Goal: Task Accomplishment & Management: Use online tool/utility

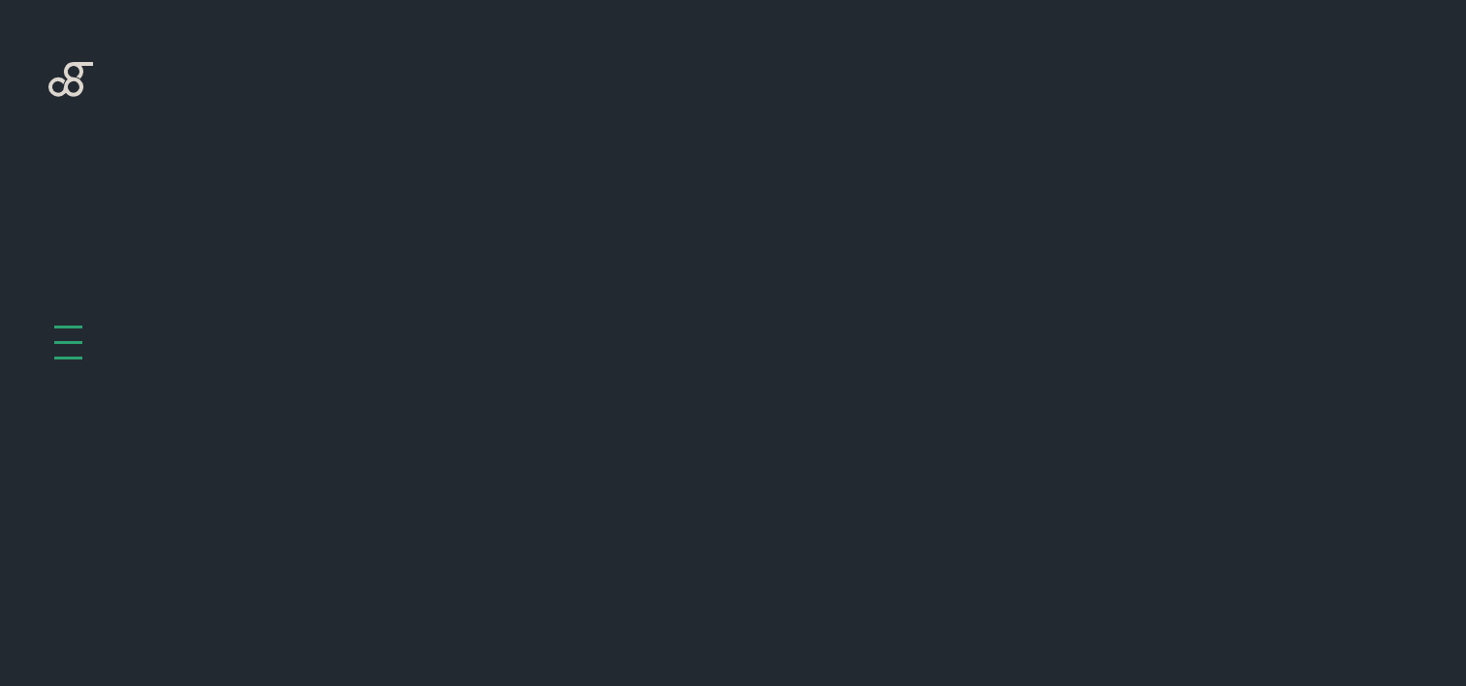
scroll to position [773, 0]
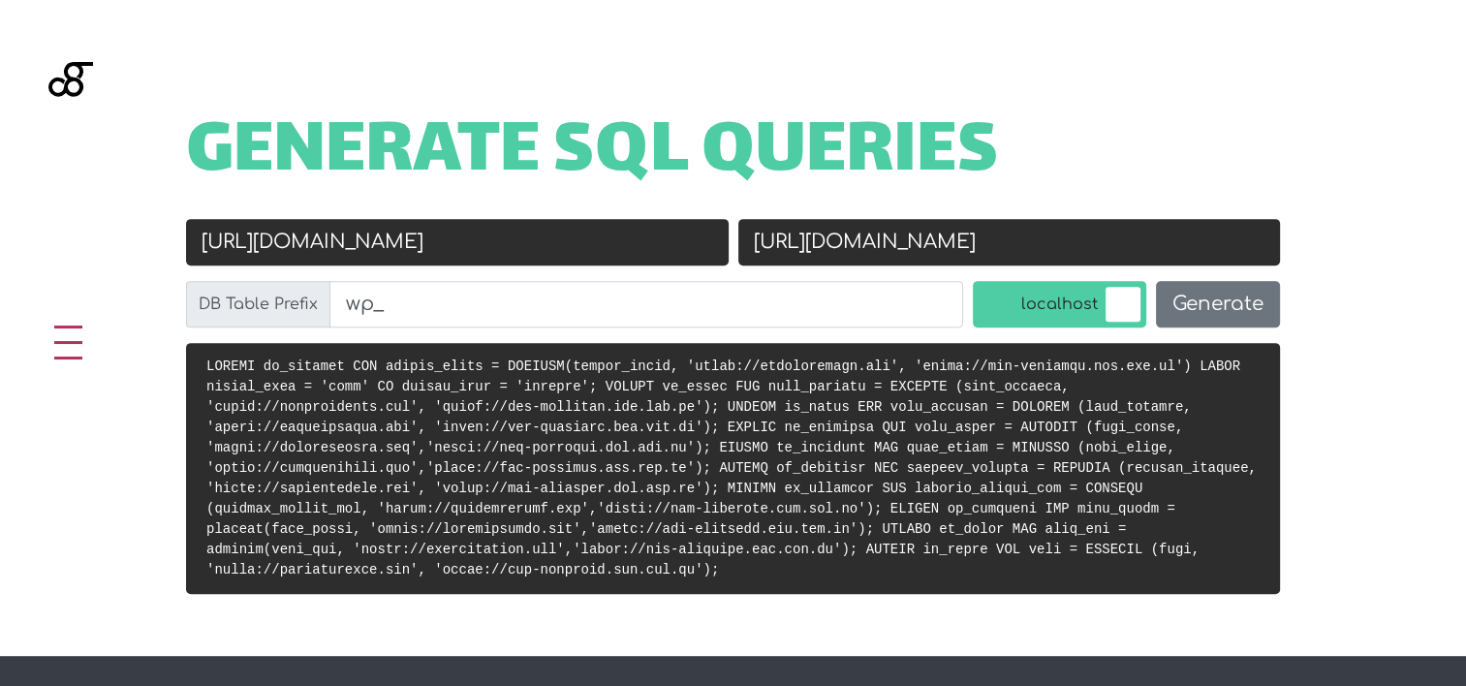
click at [478, 236] on input "[URL][DOMAIN_NAME]" at bounding box center [457, 242] width 542 height 46
paste input "[DOMAIN_NAME][URL]"
type input "[URL][DOMAIN_NAME]"
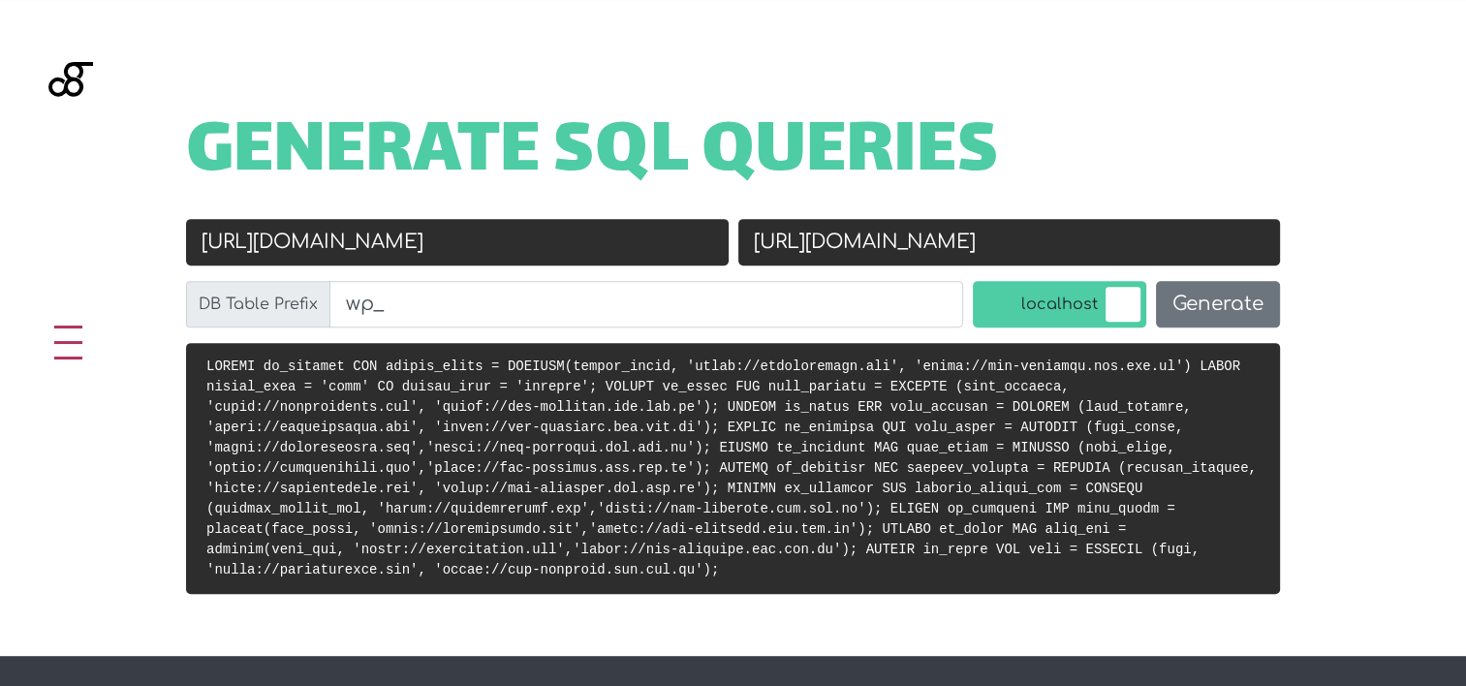
click at [780, 237] on input "[URL][DOMAIN_NAME]" at bounding box center [1009, 242] width 542 height 46
paste input "://localhost/rheinmann"
type input "[URL]"
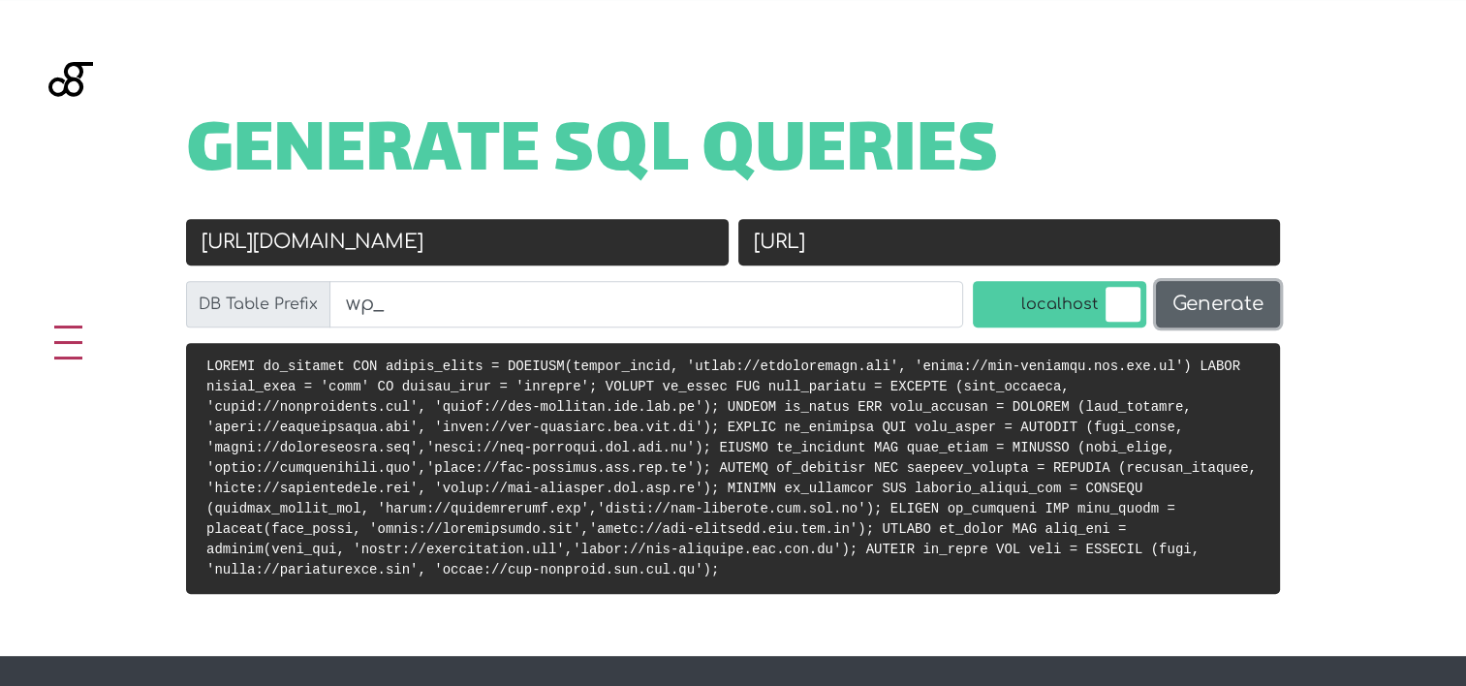
click at [1210, 299] on button "Generate" at bounding box center [1218, 304] width 124 height 46
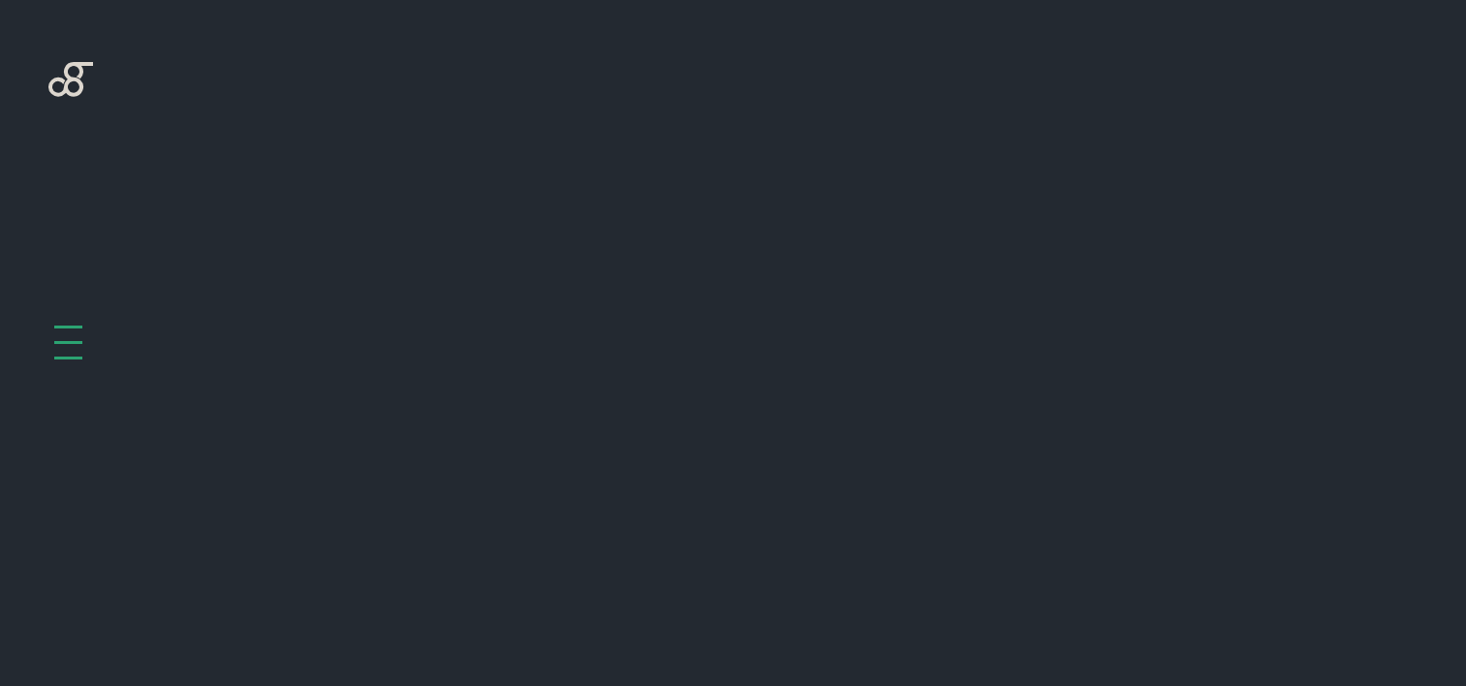
scroll to position [773, 0]
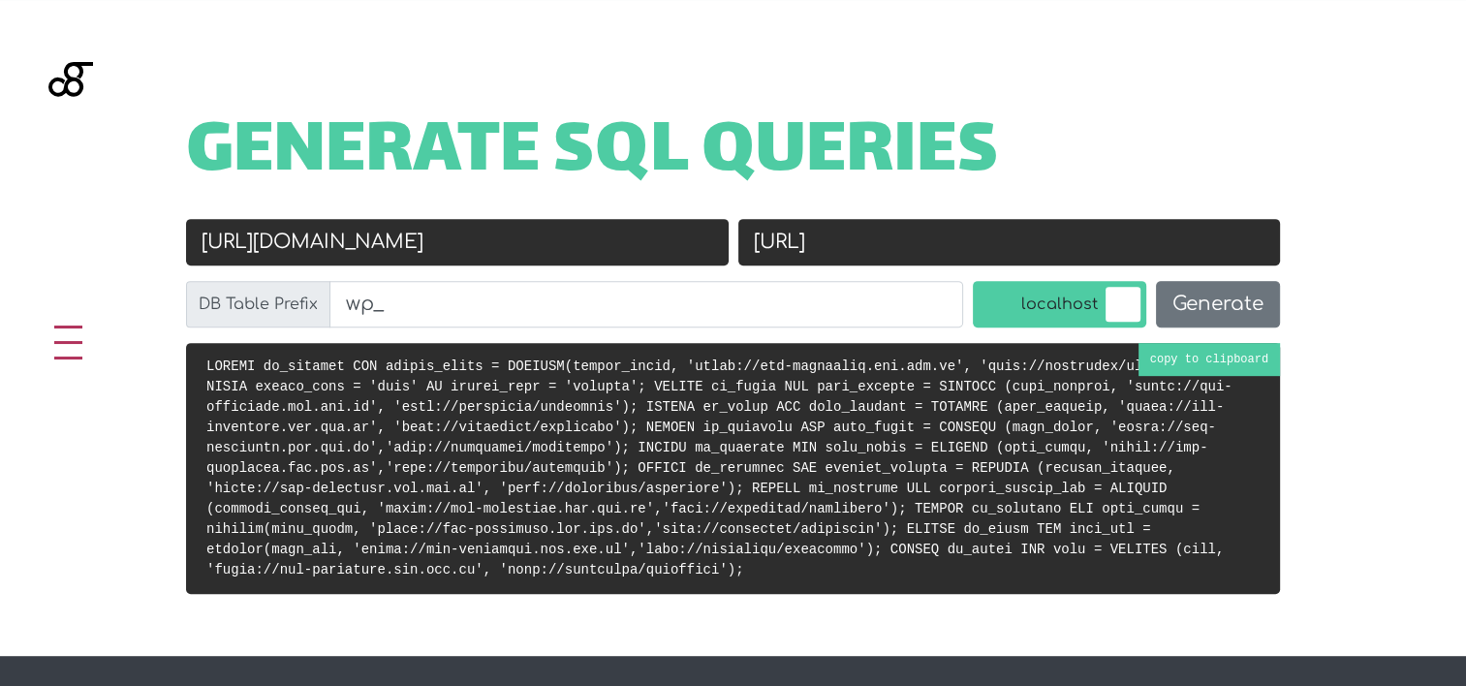
click at [924, 453] on code at bounding box center [719, 467] width 1026 height 219
click at [943, 253] on input "[URL]" at bounding box center [1009, 242] width 542 height 46
